Goal: Task Accomplishment & Management: Manage account settings

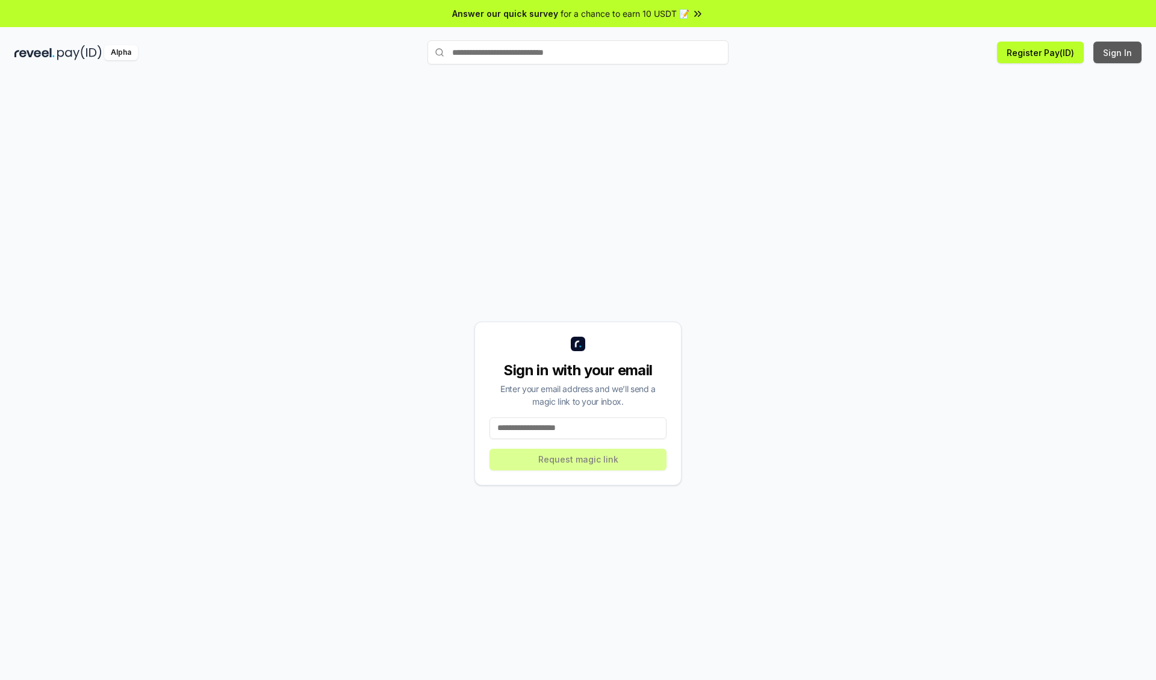
click at [1118, 52] on button "Sign In" at bounding box center [1118, 53] width 48 height 22
type input "**********"
click at [578, 459] on button "Request magic link" at bounding box center [578, 460] width 177 height 22
